Goal: Communication & Community: Answer question/provide support

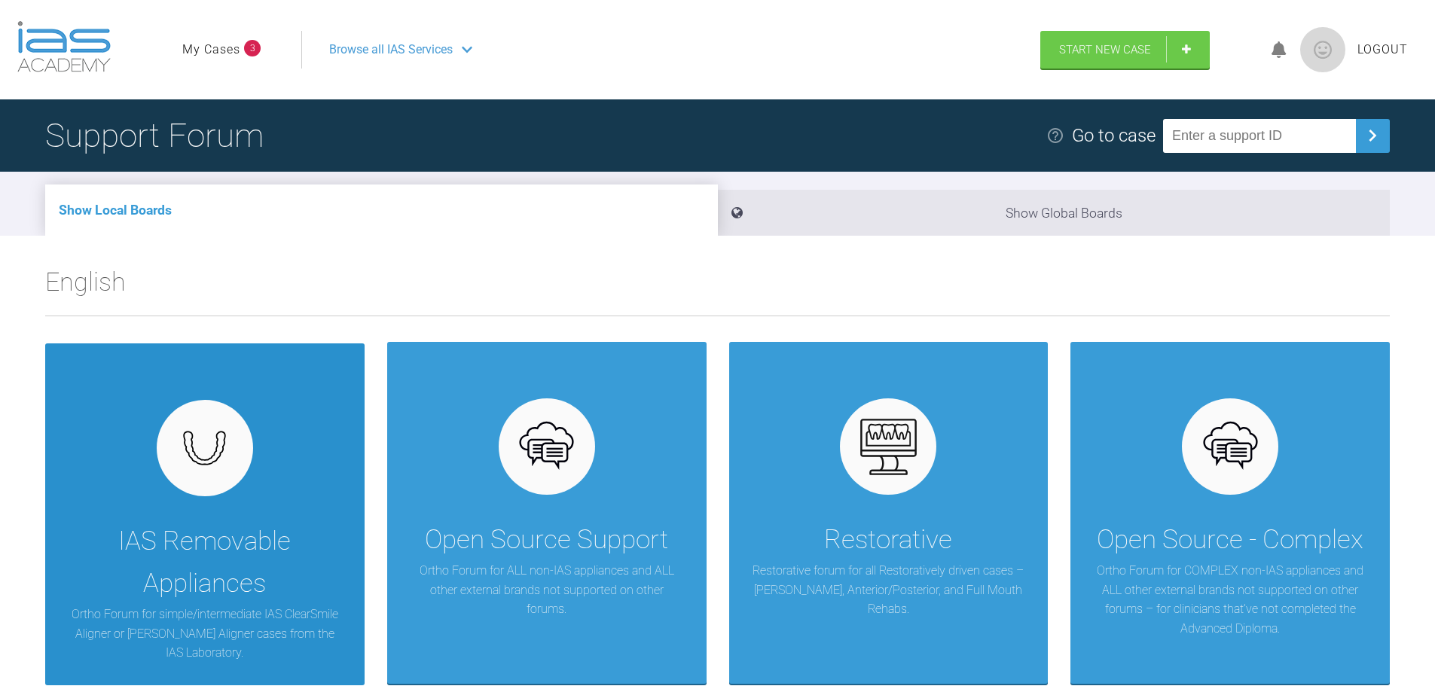
click at [194, 431] on img at bounding box center [205, 448] width 58 height 44
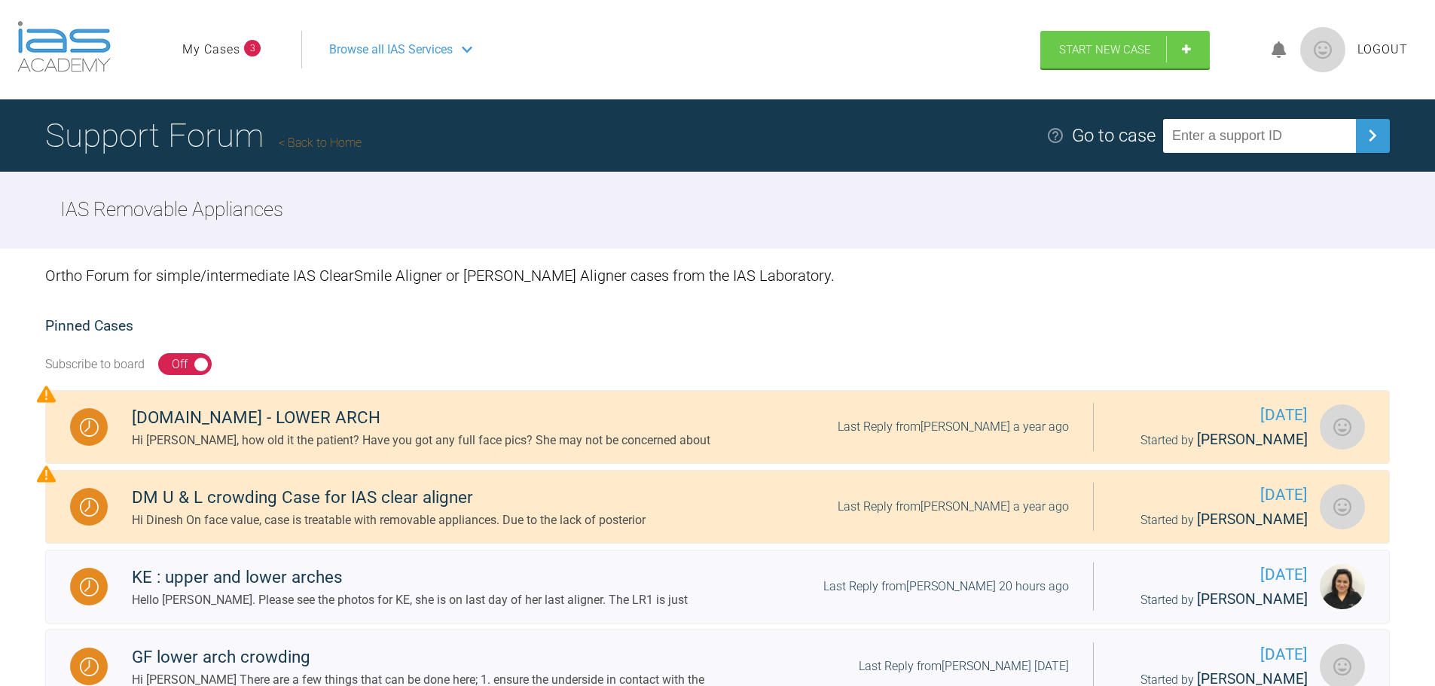
click at [231, 46] on link "My Cases" at bounding box center [211, 50] width 58 height 20
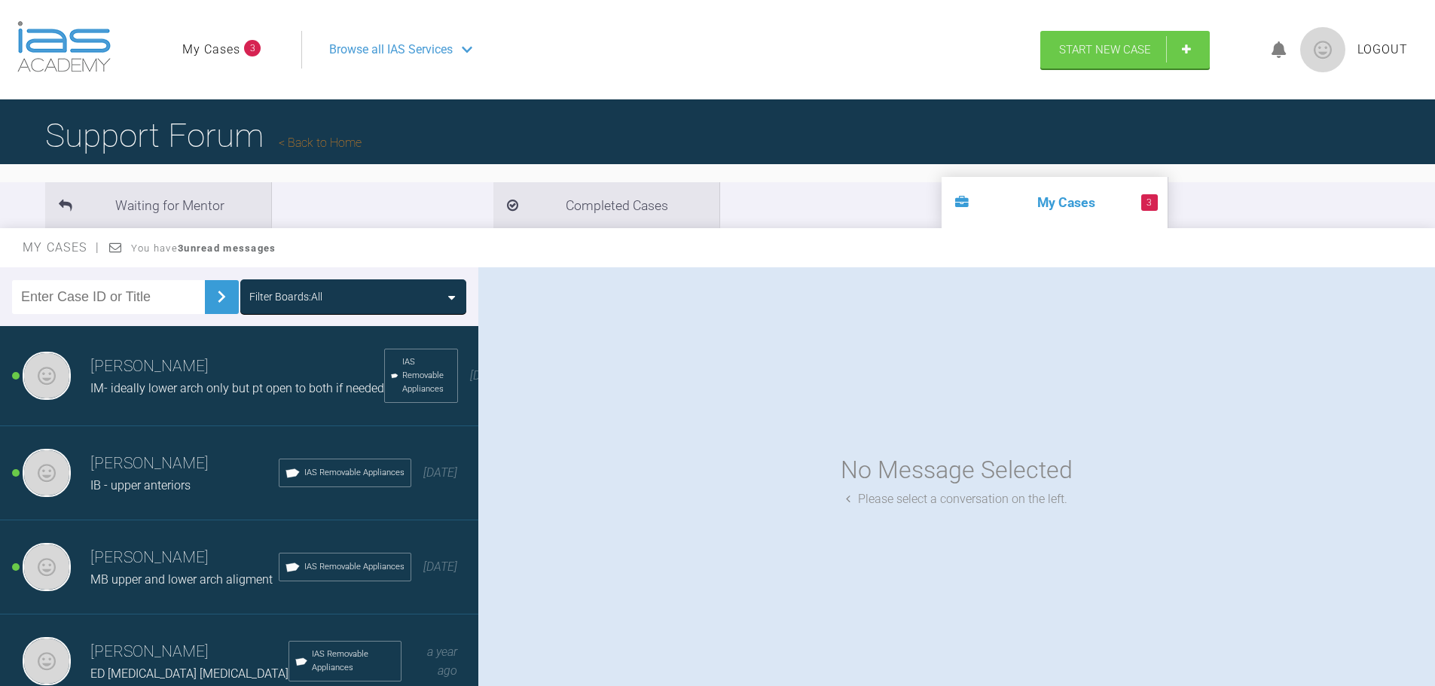
click at [231, 54] on link "My Cases" at bounding box center [211, 50] width 58 height 20
click at [141, 491] on span "IB - upper anteriors" at bounding box center [140, 485] width 100 height 14
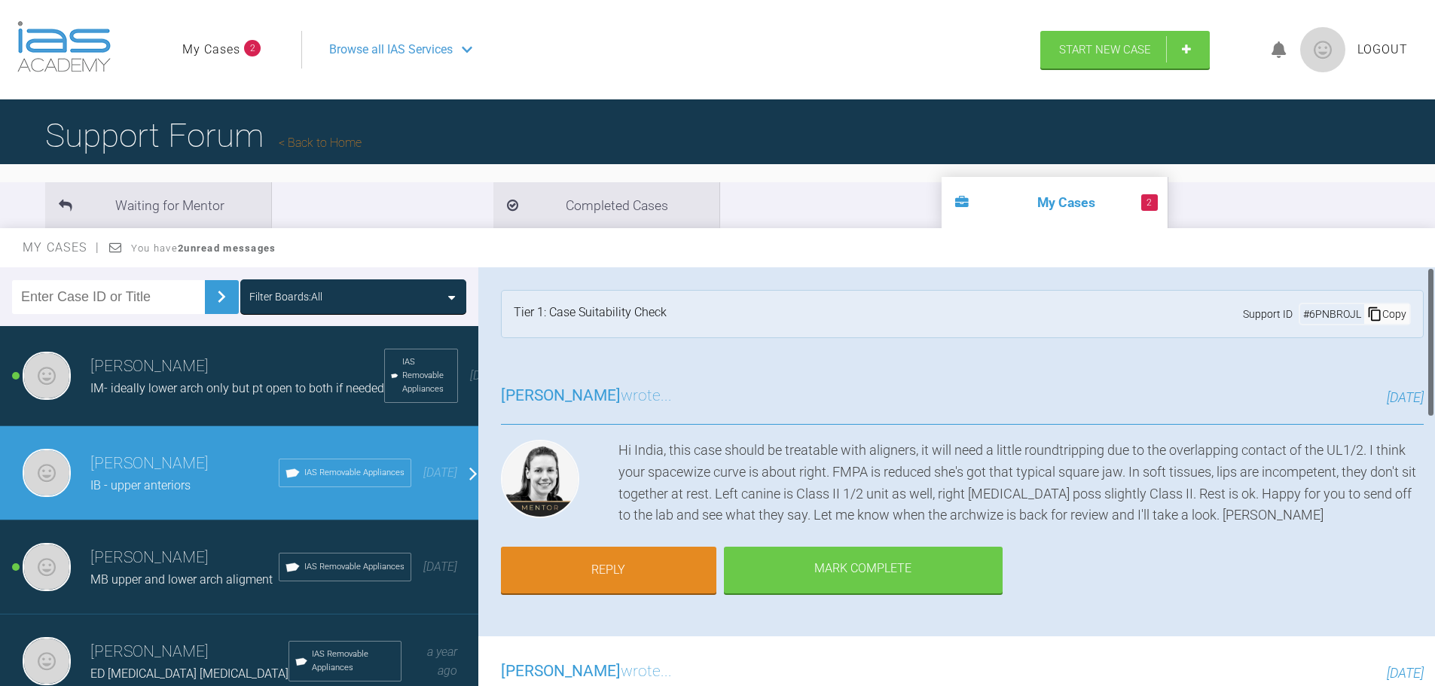
click at [1163, 220] on ul "Waiting for Mentor Completed Cases 2 My Cases" at bounding box center [717, 205] width 1435 height 46
click at [622, 576] on link "Reply" at bounding box center [608, 572] width 215 height 47
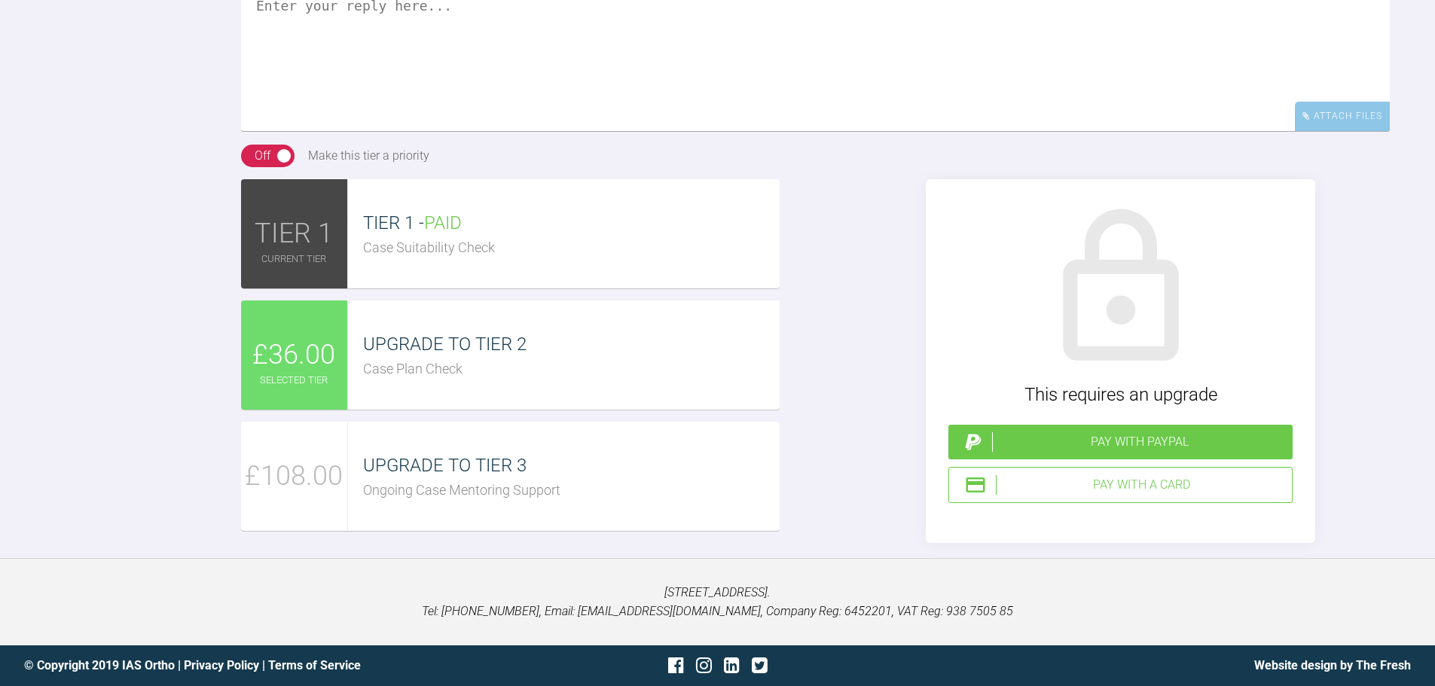
scroll to position [1492, 0]
click at [490, 131] on textarea at bounding box center [815, 55] width 1149 height 151
paste textarea "[URL][DOMAIN_NAME][DOMAIN_NAME]"
type textarea "[URL][DOMAIN_NAME][DOMAIN_NAME]"
click at [1336, 131] on div "Attach Files" at bounding box center [1342, 116] width 95 height 29
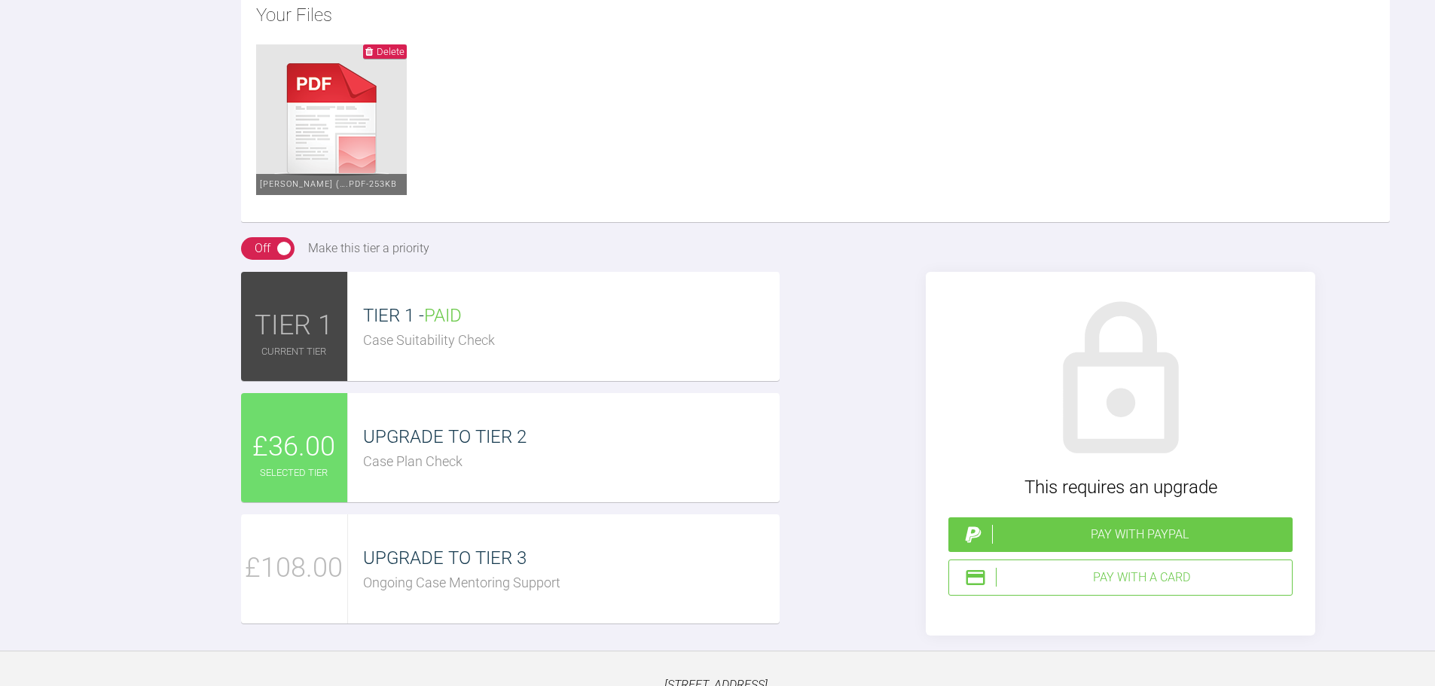
scroll to position [2095, 0]
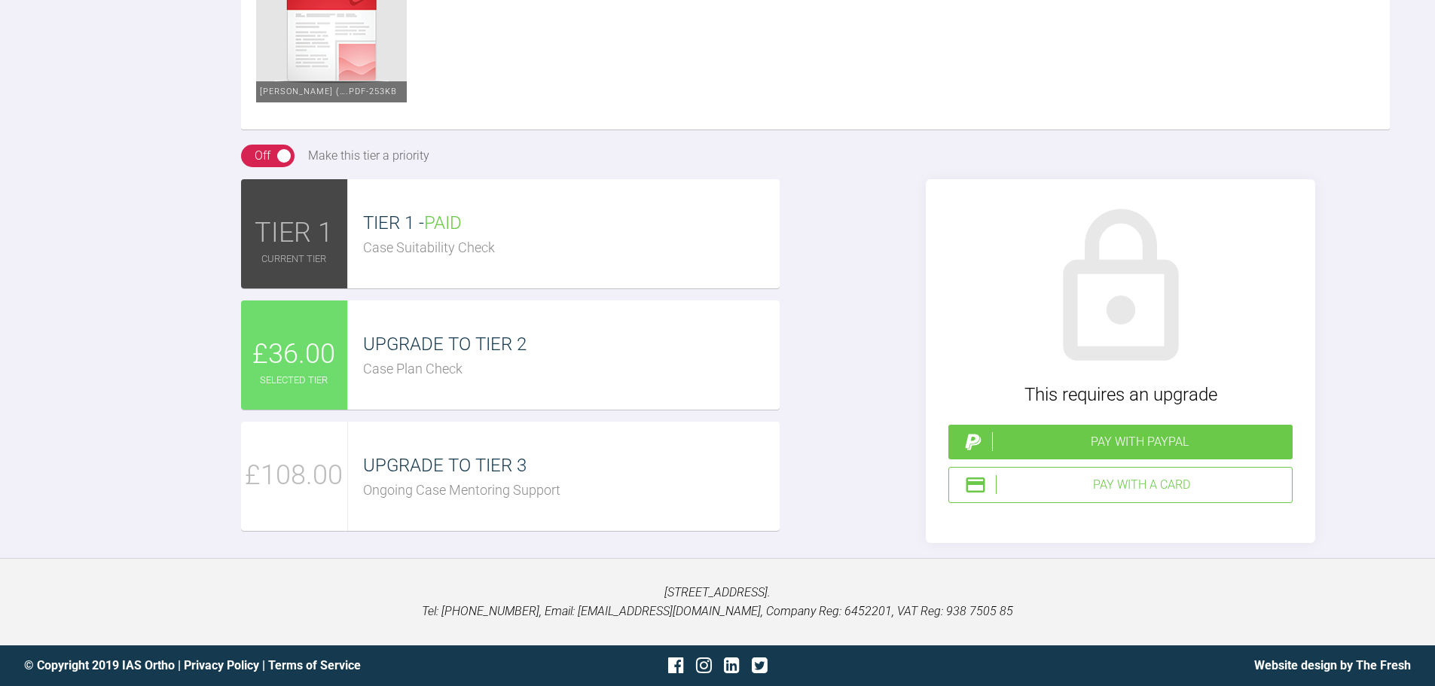
click at [1151, 495] on div "Pay with a Card" at bounding box center [1141, 485] width 290 height 20
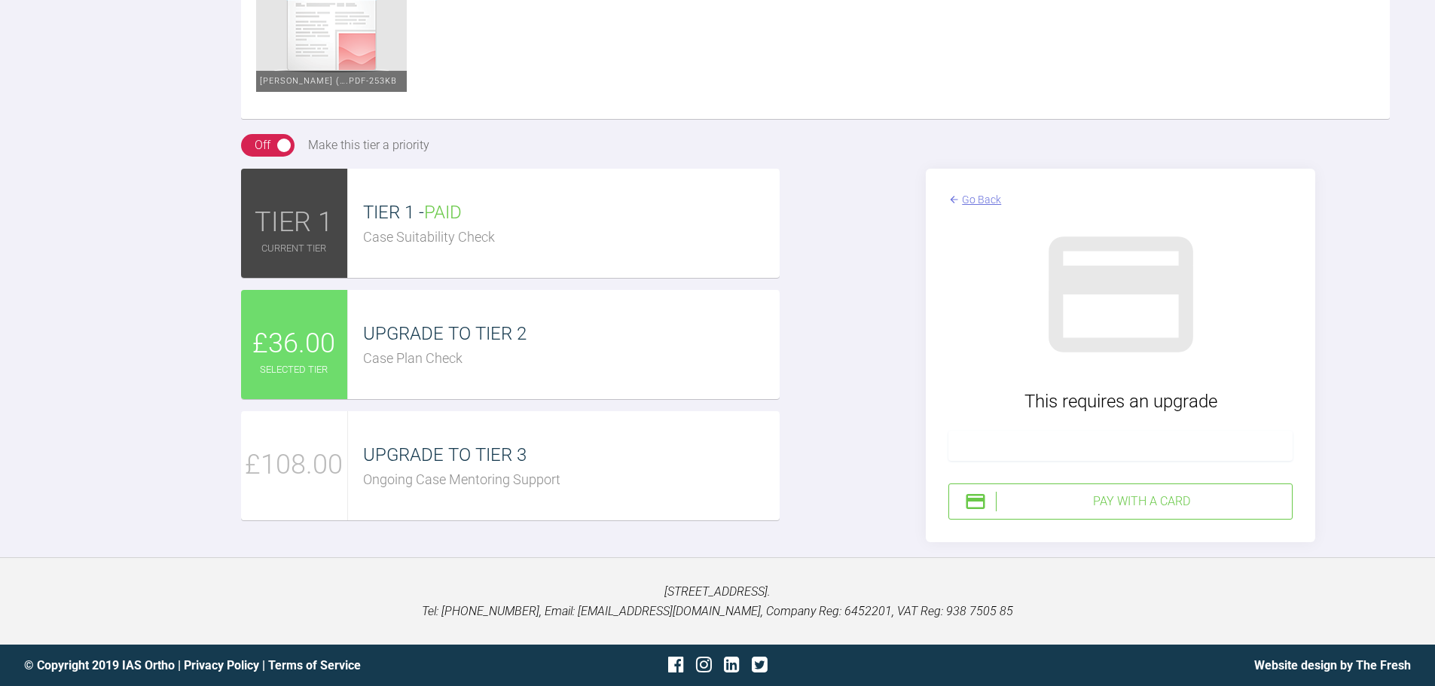
click at [1149, 512] on div "Pay with a Card" at bounding box center [1141, 502] width 290 height 20
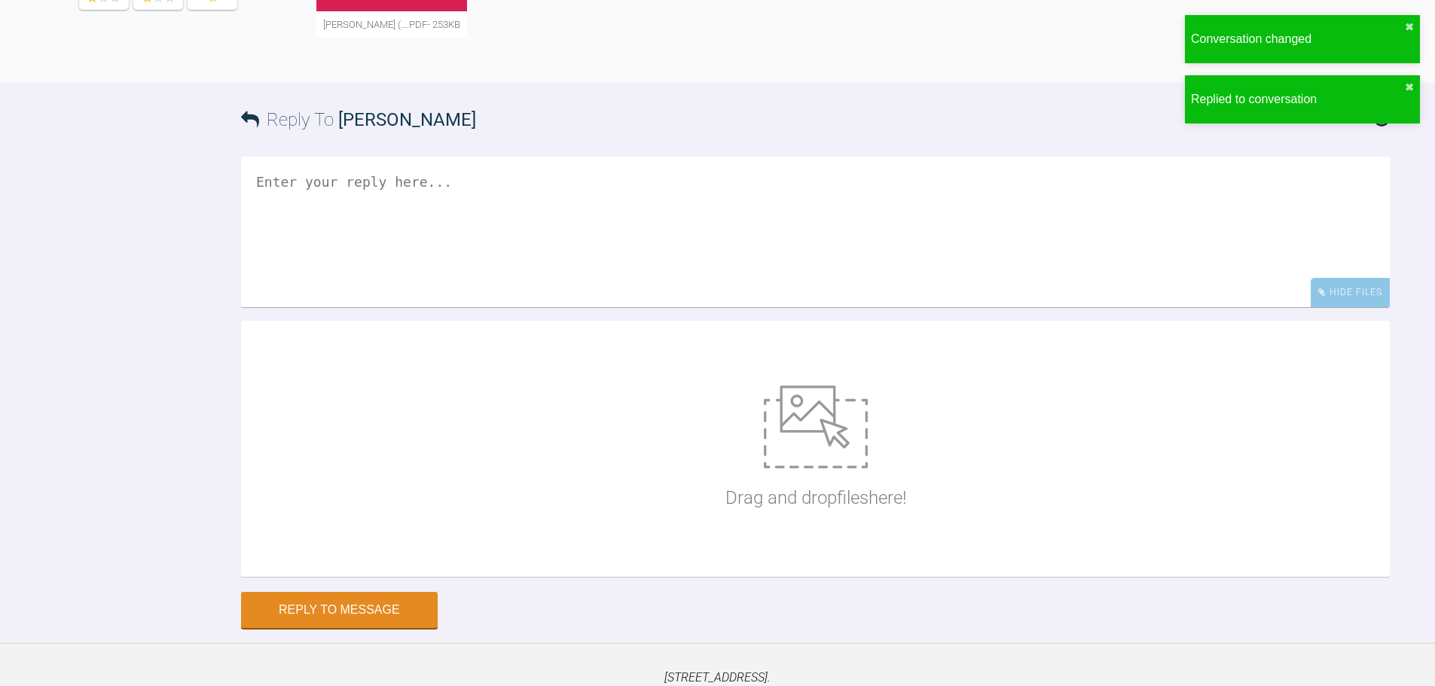
scroll to position [1777, 0]
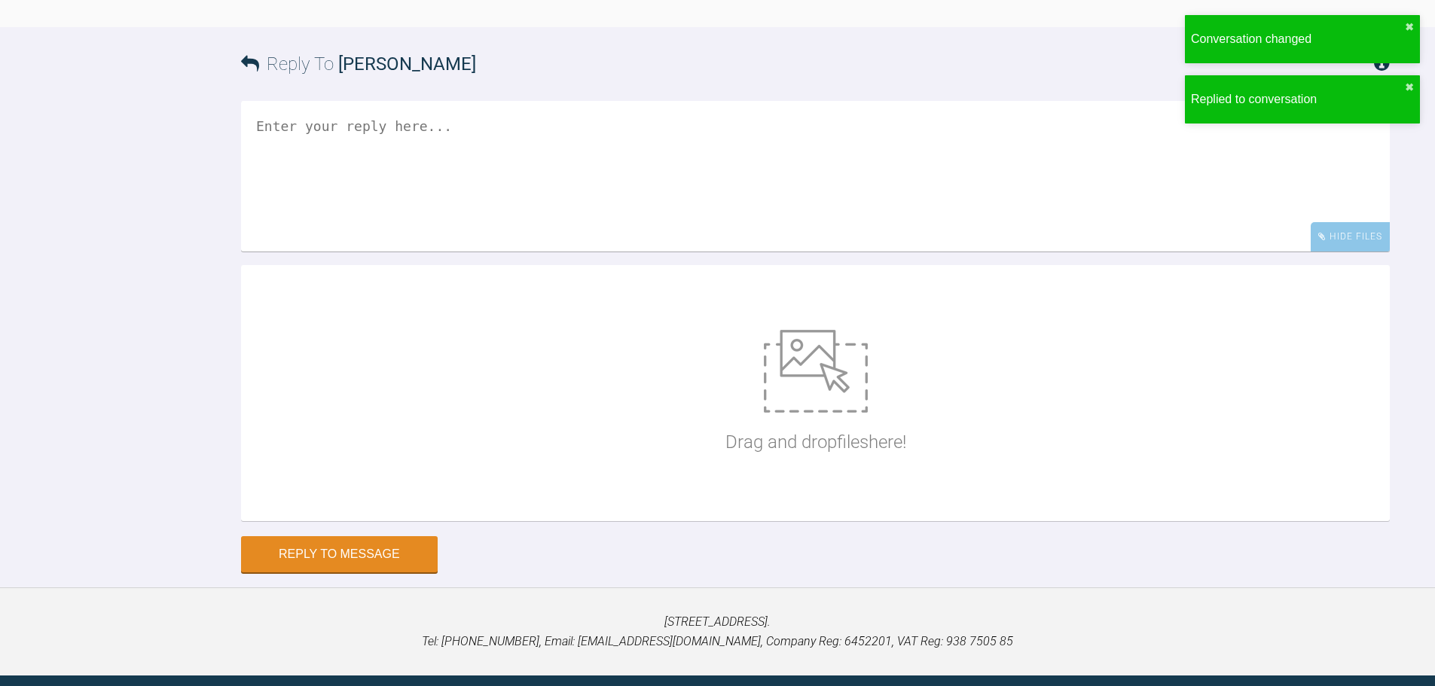
click at [319, 252] on textarea at bounding box center [815, 176] width 1149 height 151
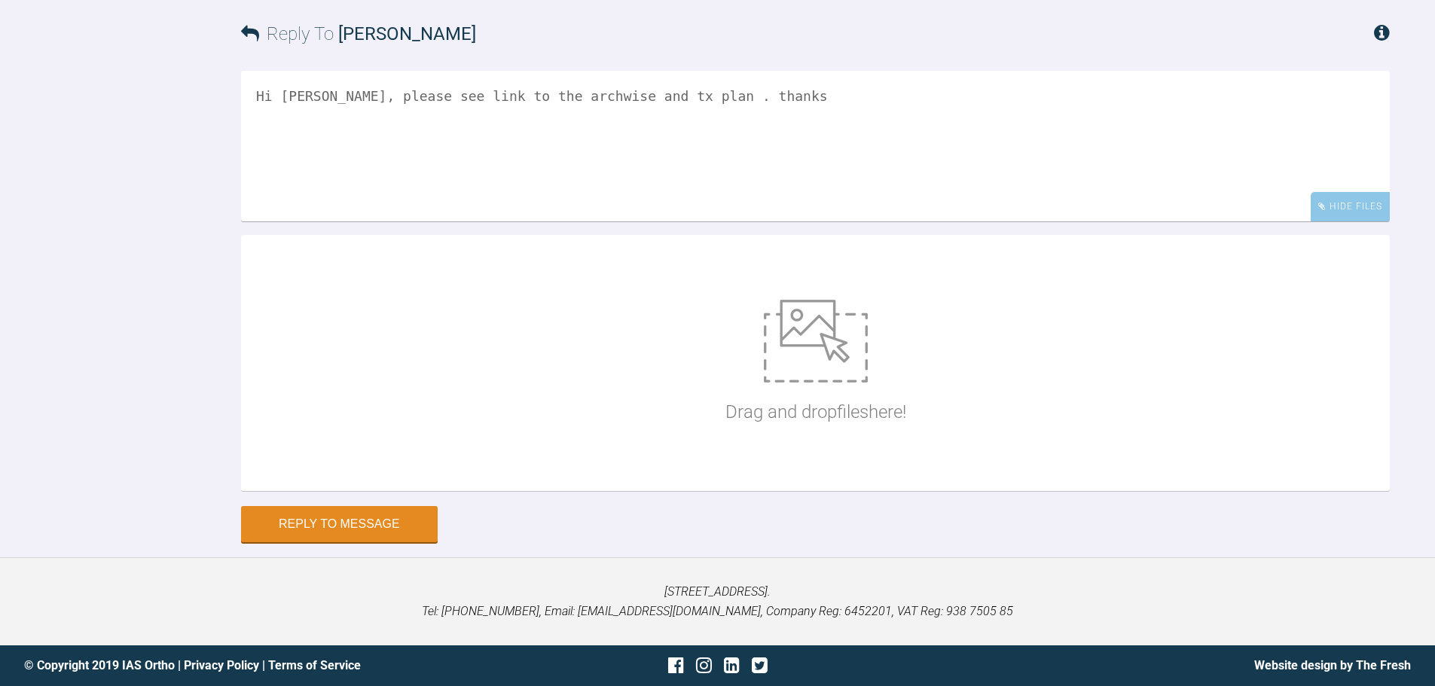
scroll to position [2037, 0]
type textarea "Hi [PERSON_NAME], please see link to the archwise and tx plan . thanks"
click at [329, 544] on button "Reply to Message" at bounding box center [339, 526] width 197 height 36
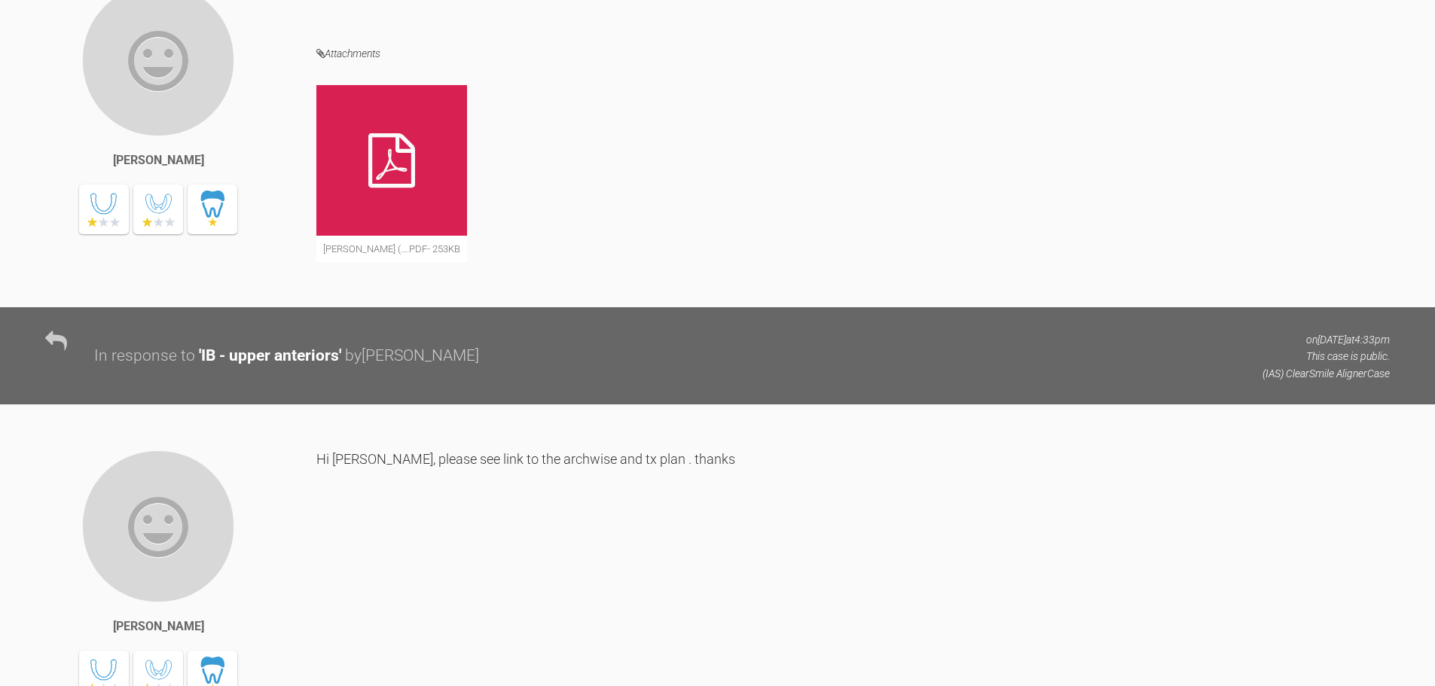
scroll to position [1477, 0]
